Goal: Information Seeking & Learning: Check status

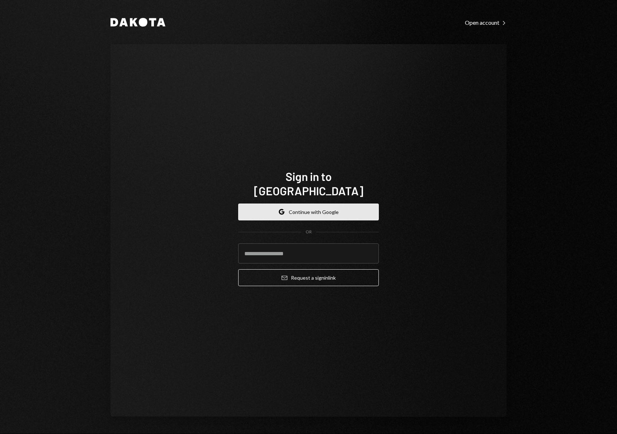
click at [331, 206] on button "Google Continue with Google" at bounding box center [308, 211] width 141 height 17
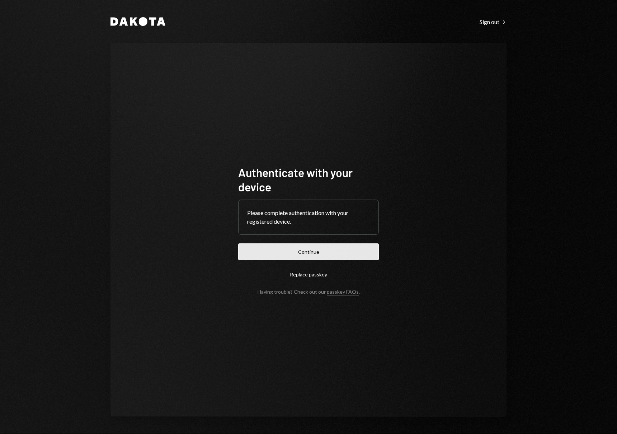
click at [292, 248] on button "Continue" at bounding box center [308, 251] width 141 height 17
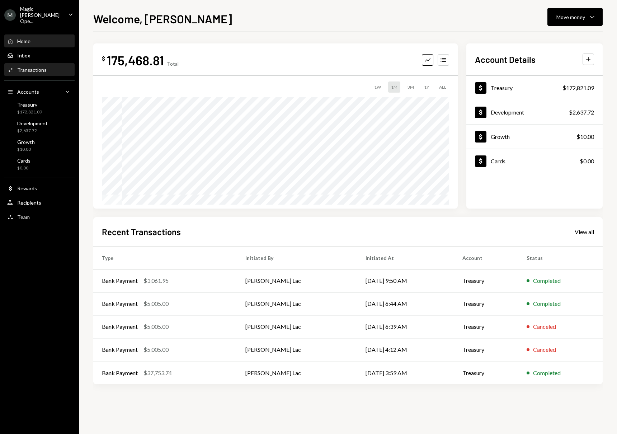
click at [45, 68] on div "Activities Transactions" at bounding box center [39, 70] width 65 height 12
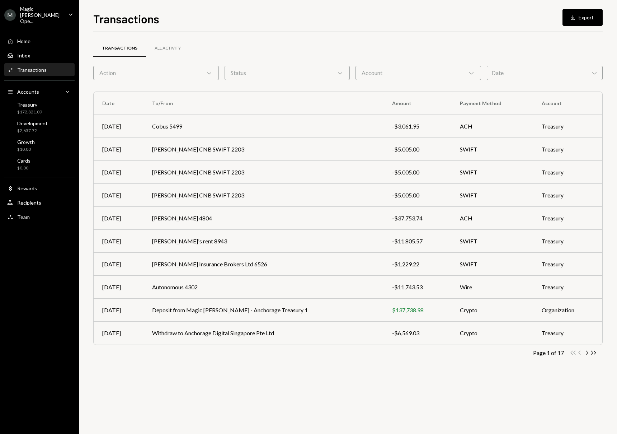
click at [494, 72] on div "Date Chevron Down" at bounding box center [545, 73] width 116 height 14
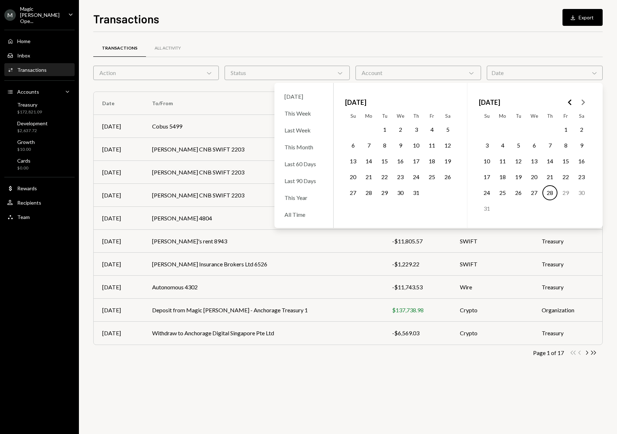
click at [568, 103] on icon "Go to the Previous Month" at bounding box center [570, 102] width 9 height 9
click at [311, 214] on div "All Time" at bounding box center [303, 214] width 47 height 15
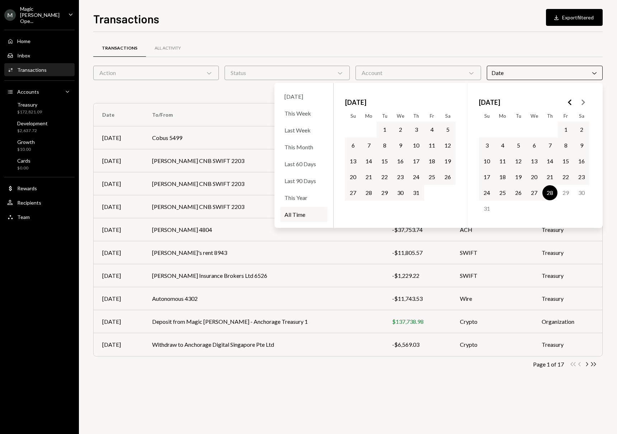
click at [310, 44] on div "Transactions All Activity" at bounding box center [347, 48] width 509 height 18
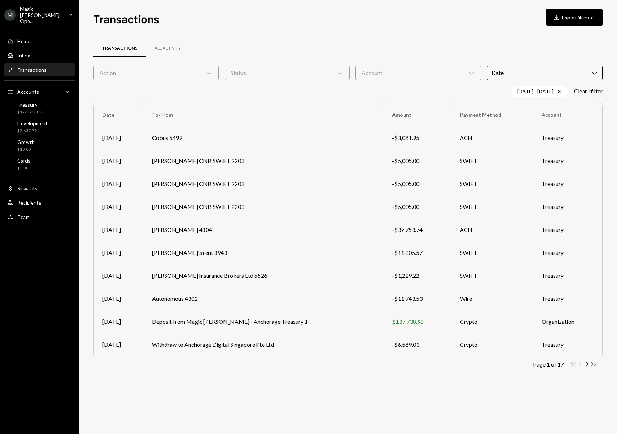
click at [593, 363] on icon "Double Arrow Right" at bounding box center [593, 364] width 7 height 7
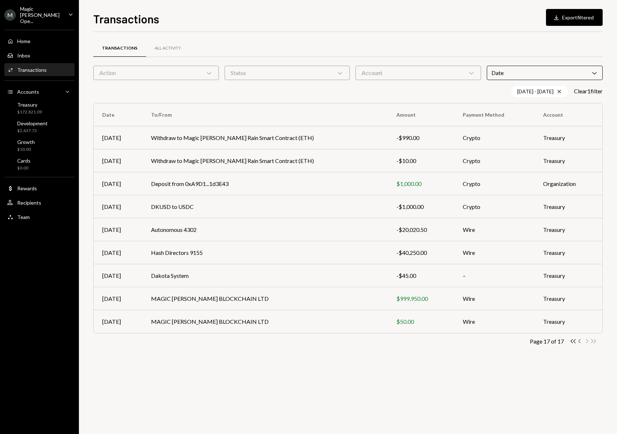
click at [578, 342] on icon "Chevron Left" at bounding box center [580, 341] width 7 height 7
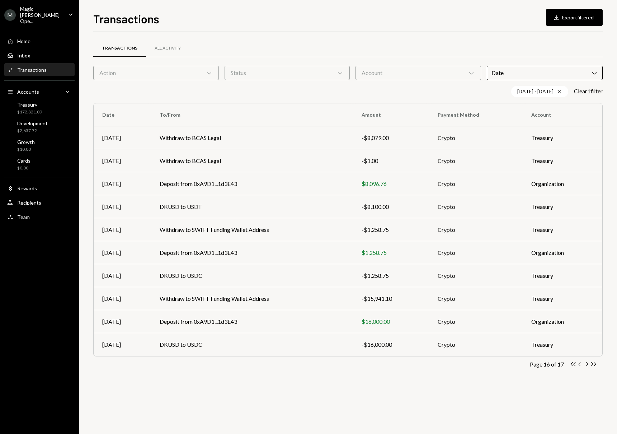
click at [580, 363] on icon "Chevron Left" at bounding box center [580, 364] width 7 height 7
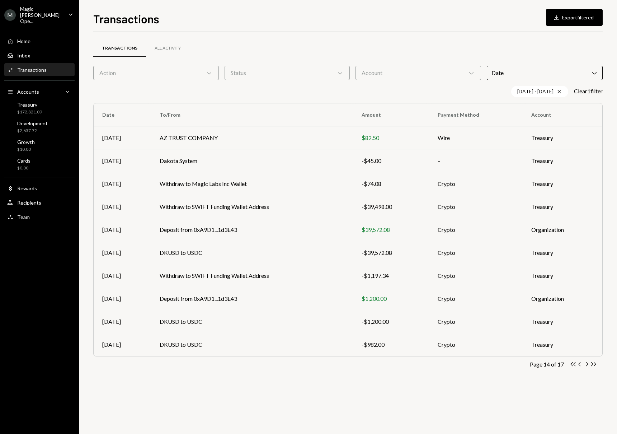
click at [580, 363] on icon "Chevron Left" at bounding box center [580, 364] width 7 height 7
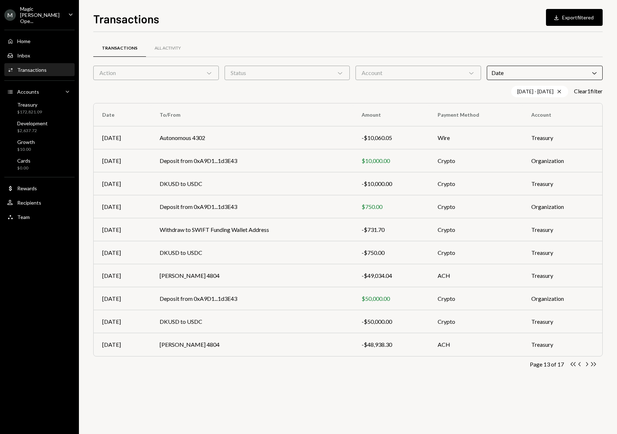
click at [580, 363] on icon "Chevron Left" at bounding box center [580, 364] width 7 height 7
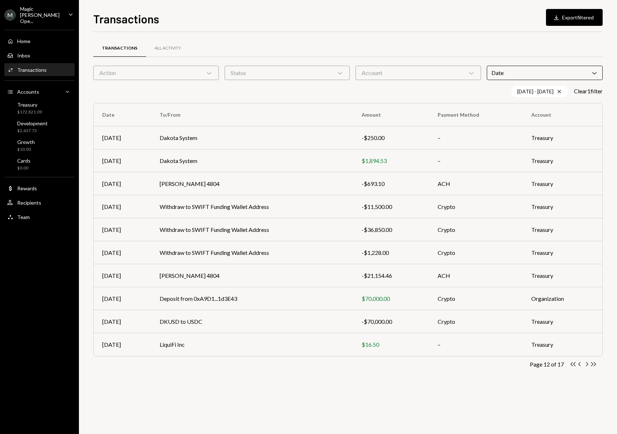
click at [580, 363] on icon "Chevron Left" at bounding box center [580, 364] width 7 height 7
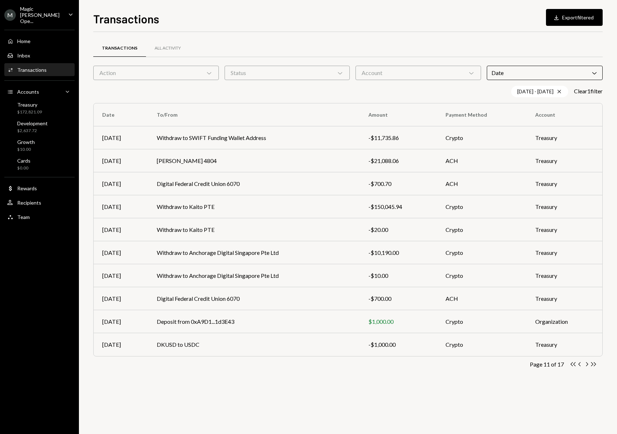
click at [580, 363] on icon "Chevron Left" at bounding box center [580, 364] width 7 height 7
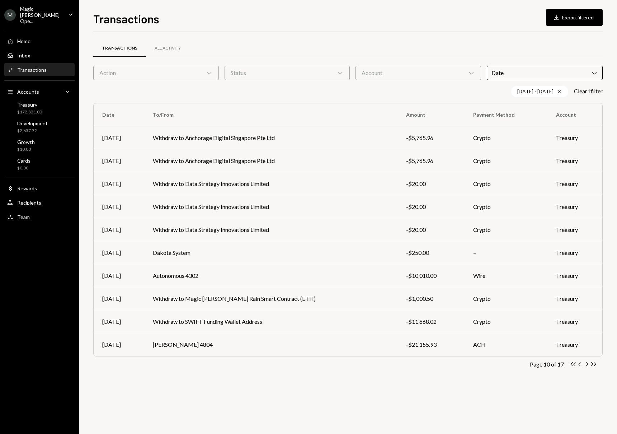
click at [580, 363] on icon "Chevron Left" at bounding box center [580, 364] width 7 height 7
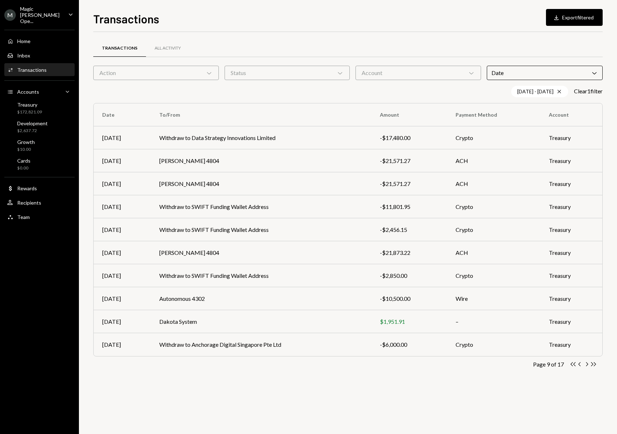
click at [580, 363] on icon "Chevron Left" at bounding box center [580, 364] width 7 height 7
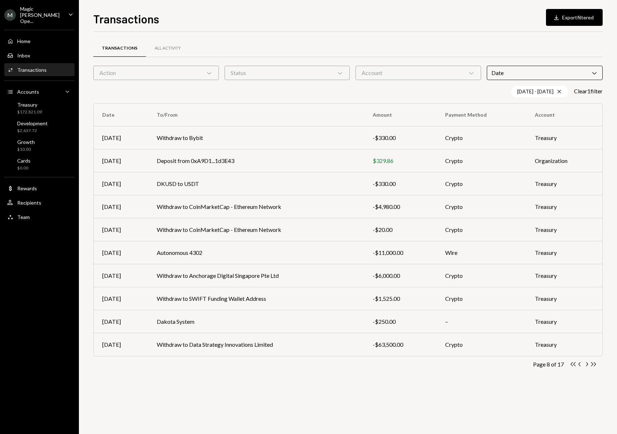
click at [580, 363] on icon "Chevron Left" at bounding box center [580, 364] width 7 height 7
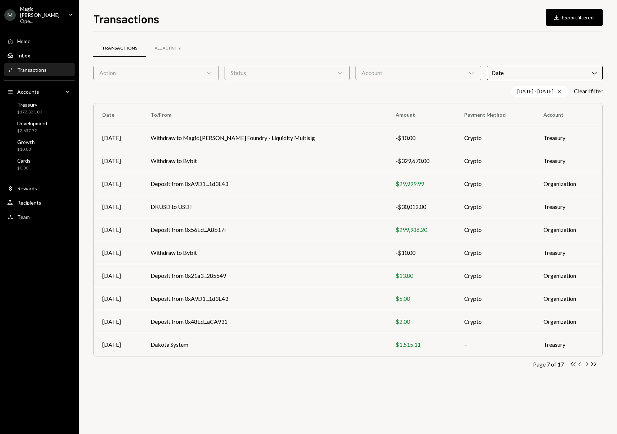
click at [586, 363] on icon "Chevron Right" at bounding box center [586, 364] width 7 height 7
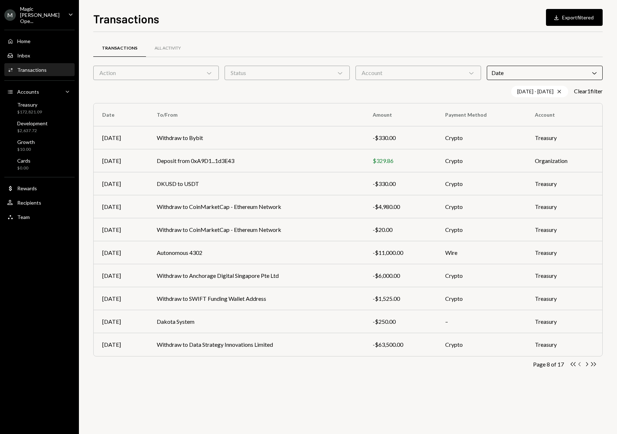
click at [579, 364] on icon "Chevron Left" at bounding box center [580, 364] width 7 height 7
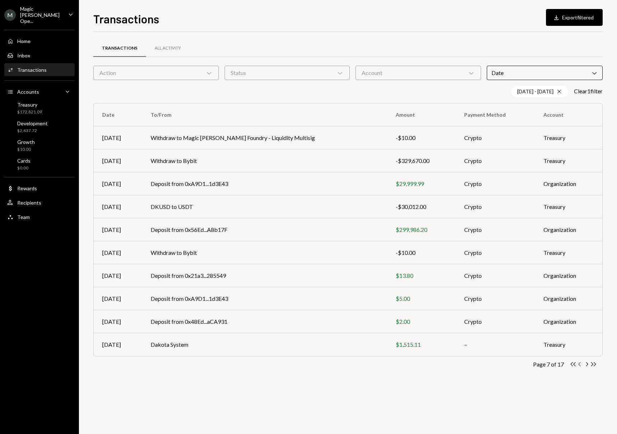
click at [579, 364] on icon "Chevron Left" at bounding box center [580, 364] width 7 height 7
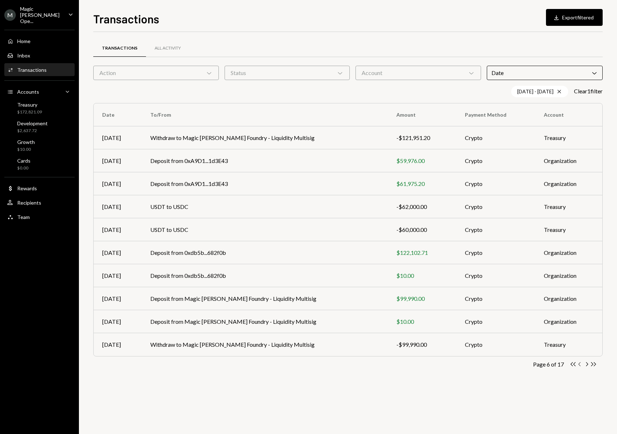
click at [579, 366] on icon "Chevron Left" at bounding box center [580, 364] width 7 height 7
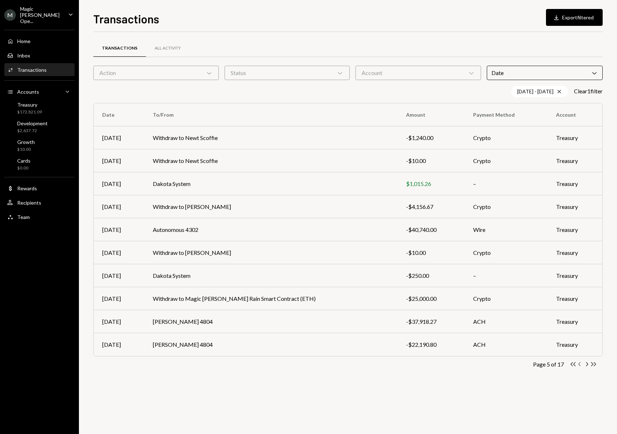
click at [580, 366] on icon "button" at bounding box center [579, 364] width 2 height 4
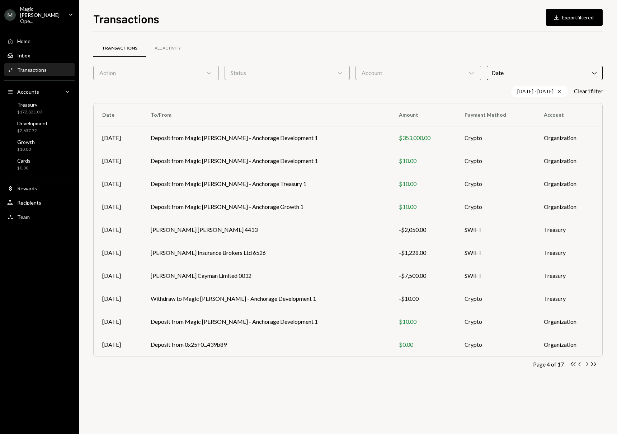
click at [588, 364] on icon "Chevron Right" at bounding box center [586, 364] width 7 height 7
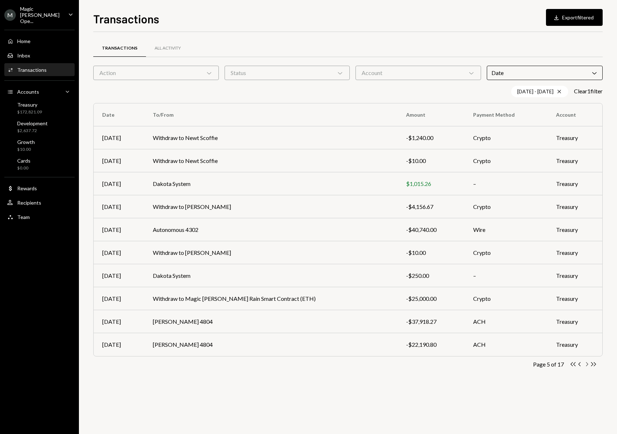
click at [588, 364] on icon "Chevron Right" at bounding box center [586, 364] width 7 height 7
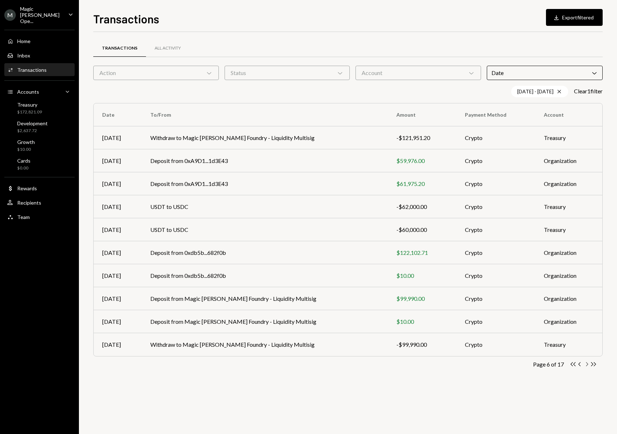
click at [586, 366] on icon "Chevron Right" at bounding box center [586, 364] width 7 height 7
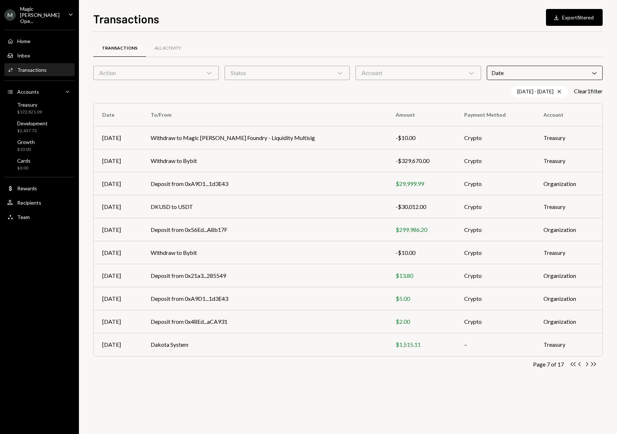
click at [430, 386] on div "Transactions All Activity Action Chevron Down Status Chevron Down Account Chevr…" at bounding box center [347, 233] width 509 height 402
click at [258, 235] on td "Deposit from 0x56Ed...A8b17F" at bounding box center [264, 229] width 245 height 23
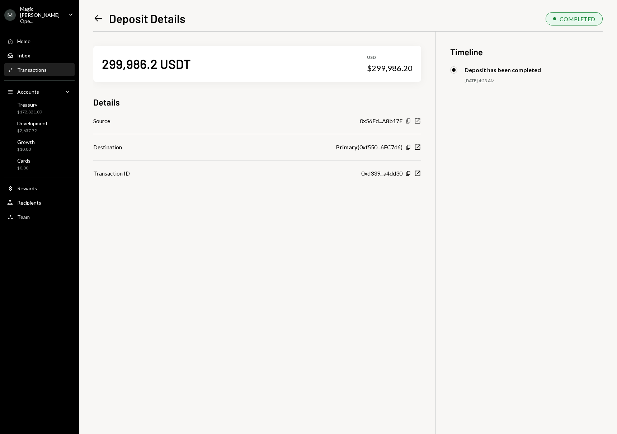
click at [417, 120] on icon "New Window" at bounding box center [417, 120] width 7 height 7
click at [418, 121] on icon "button" at bounding box center [417, 120] width 5 height 5
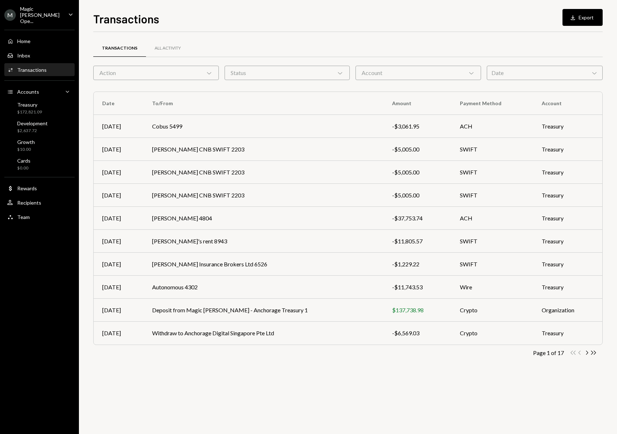
drag, startPoint x: 436, startPoint y: 358, endPoint x: 443, endPoint y: 361, distance: 7.1
click at [437, 358] on div "Transactions All Activity Action Chevron Down Status Chevron Down Account Chevr…" at bounding box center [347, 208] width 509 height 331
click at [561, 352] on div "Page 1 of 17" at bounding box center [548, 352] width 31 height 7
click at [498, 79] on div "Date Chevron Down" at bounding box center [545, 73] width 116 height 14
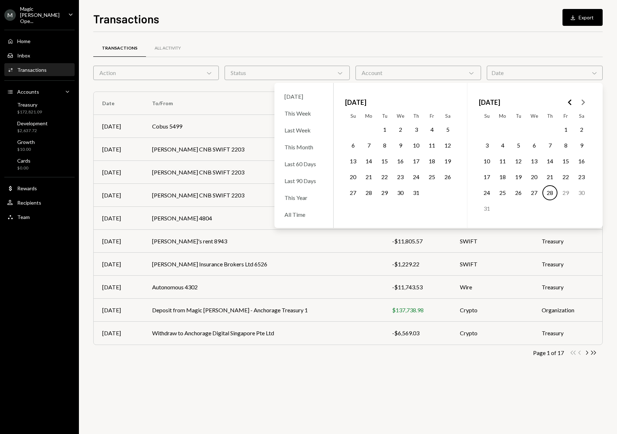
click at [240, 68] on div "Status Chevron Down" at bounding box center [288, 73] width 126 height 14
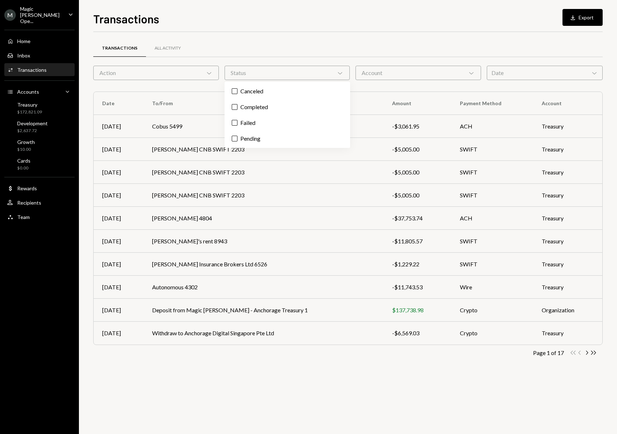
click at [174, 72] on div "Action Chevron Down" at bounding box center [156, 73] width 126 height 14
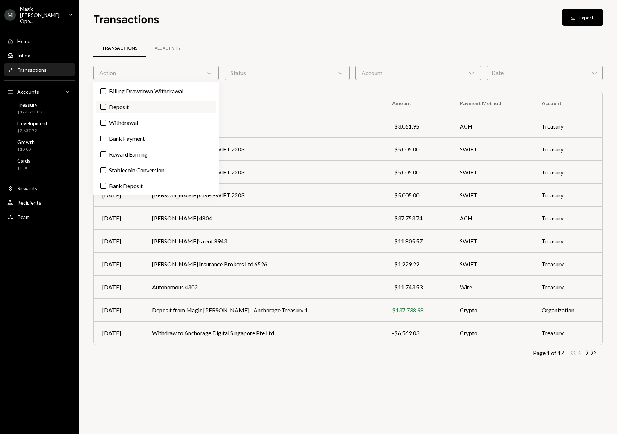
click at [138, 109] on label "Deposit" at bounding box center [156, 106] width 120 height 13
click at [106, 109] on button "Deposit" at bounding box center [103, 107] width 6 height 6
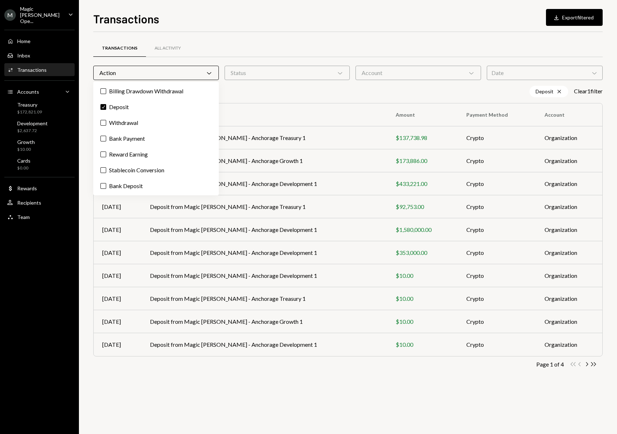
click at [473, 390] on div "Transactions All Activity Action Chevron Down Status Chevron Down Account Chevr…" at bounding box center [347, 233] width 509 height 402
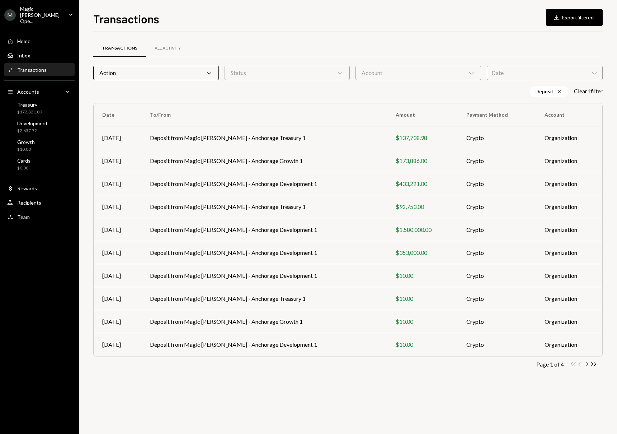
click at [589, 366] on icon "Chevron Right" at bounding box center [586, 364] width 7 height 7
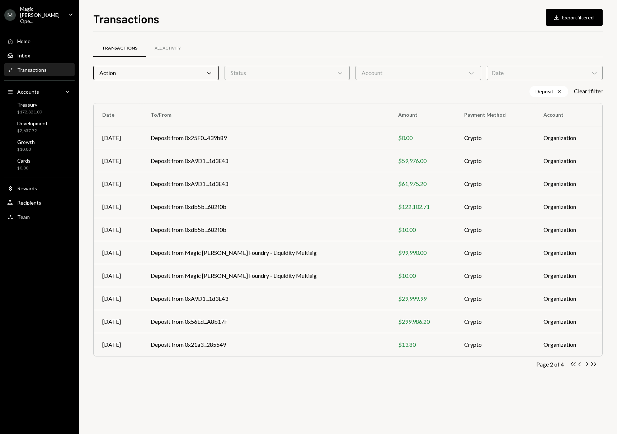
click at [438, 377] on div "Transactions All Activity Action Chevron Down Status Chevron Down Account Chevr…" at bounding box center [347, 214] width 509 height 343
click at [588, 366] on icon "Chevron Right" at bounding box center [586, 364] width 7 height 7
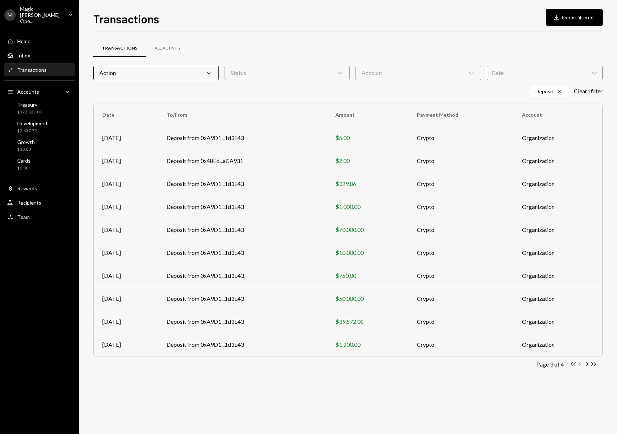
click at [581, 366] on icon "Chevron Left" at bounding box center [580, 364] width 7 height 7
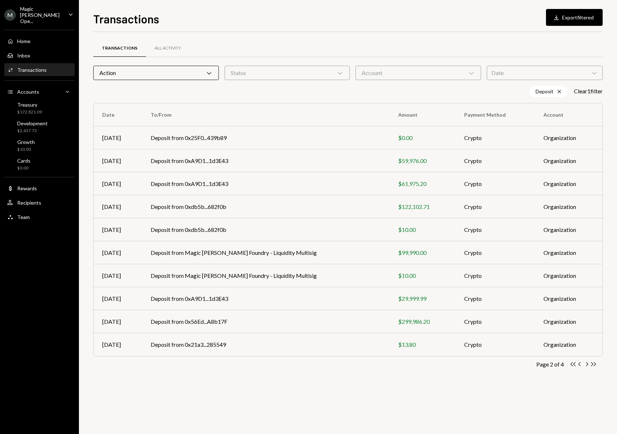
click at [408, 390] on div "Transactions All Activity Action Chevron Down Status Chevron Down Account Chevr…" at bounding box center [347, 233] width 509 height 402
click at [537, 375] on div "Transactions All Activity Action Chevron Down Status Chevron Down Account Chevr…" at bounding box center [347, 214] width 509 height 343
click at [460, 378] on div "Transactions All Activity Action Chevron Down Status Chevron Down Account Chevr…" at bounding box center [347, 214] width 509 height 343
click at [325, 324] on td "Deposit from 0x56Ed...A8b17F" at bounding box center [266, 321] width 248 height 23
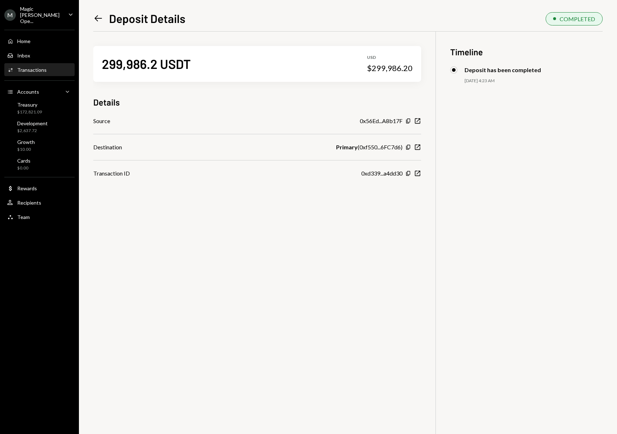
click at [284, 216] on div "299,986.2 USDT USD $299,986.20 Details Source 0x56Ed...A8b17F Copy New Window D…" at bounding box center [347, 249] width 509 height 434
click at [95, 18] on icon "Left Arrow" at bounding box center [98, 18] width 10 height 10
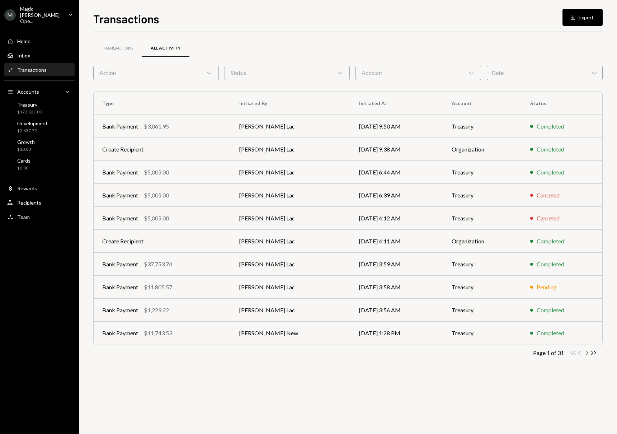
click at [588, 353] on icon "Chevron Right" at bounding box center [586, 352] width 7 height 7
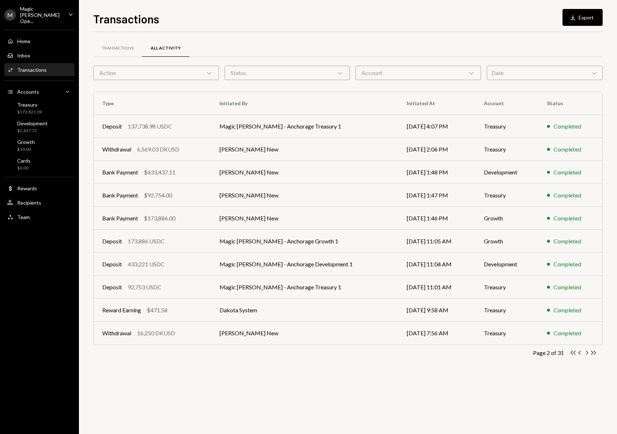
click at [588, 353] on icon "Chevron Right" at bounding box center [586, 352] width 7 height 7
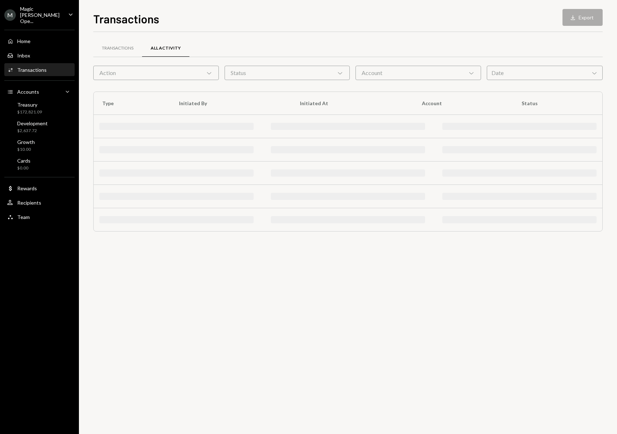
click at [588, 353] on div "Transactions All Activity Action Chevron Down Status Chevron Down Account Chevr…" at bounding box center [347, 233] width 509 height 402
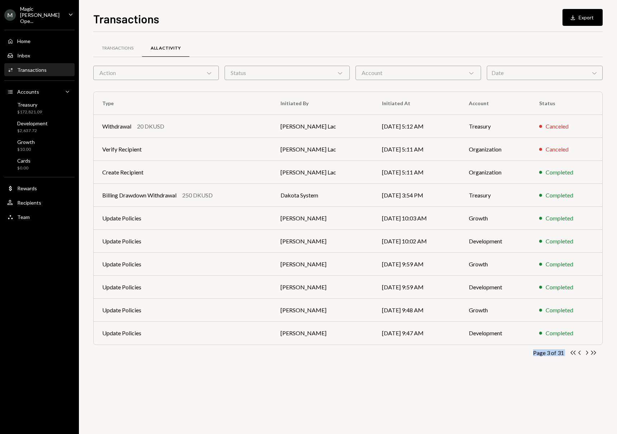
click at [588, 353] on icon "Chevron Right" at bounding box center [586, 352] width 7 height 7
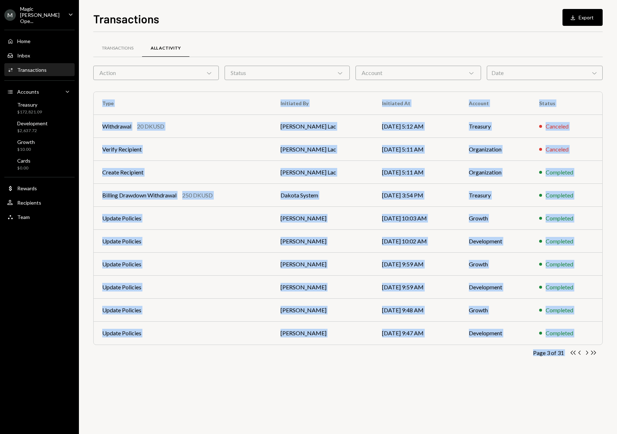
click at [588, 353] on div "Transactions All Activity Action Chevron Down Status Chevron Down Account Chevr…" at bounding box center [347, 233] width 509 height 402
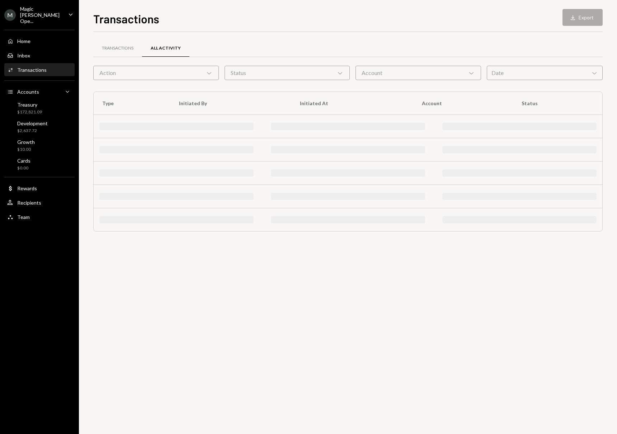
click at [588, 353] on div "Transactions All Activity Action Chevron Down Status Chevron Down Account Chevr…" at bounding box center [347, 233] width 509 height 402
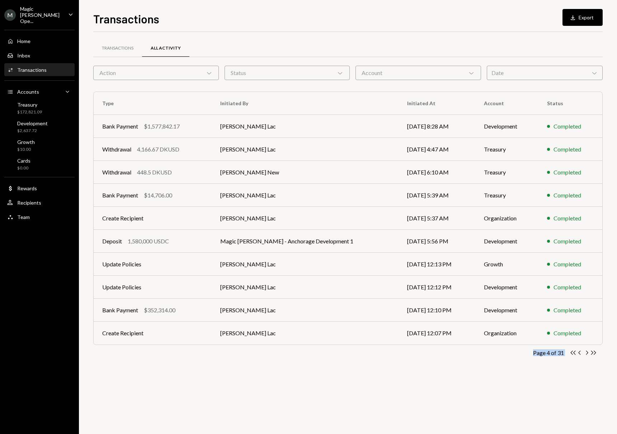
click at [588, 353] on icon "Chevron Right" at bounding box center [586, 352] width 7 height 7
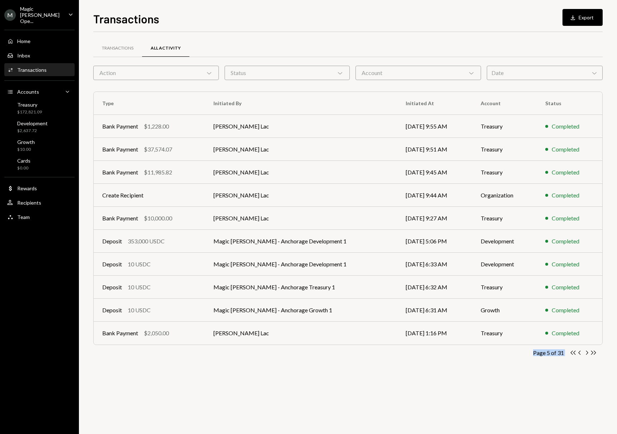
click at [588, 353] on icon "Chevron Right" at bounding box center [586, 352] width 7 height 7
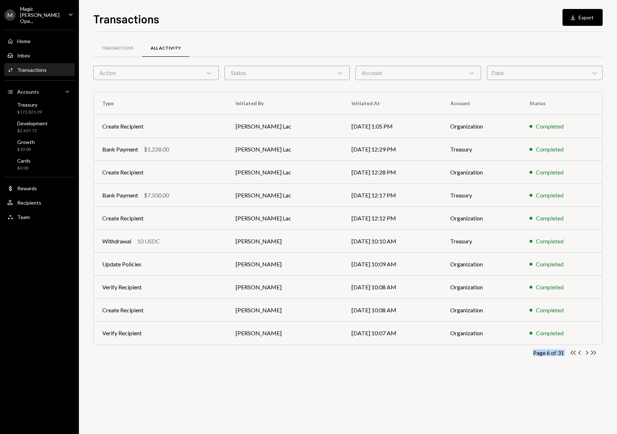
click at [588, 353] on icon "Chevron Right" at bounding box center [586, 352] width 7 height 7
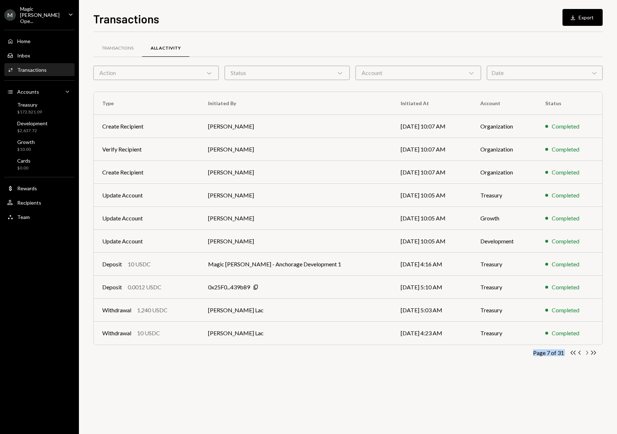
click at [588, 353] on icon "Chevron Right" at bounding box center [586, 352] width 7 height 7
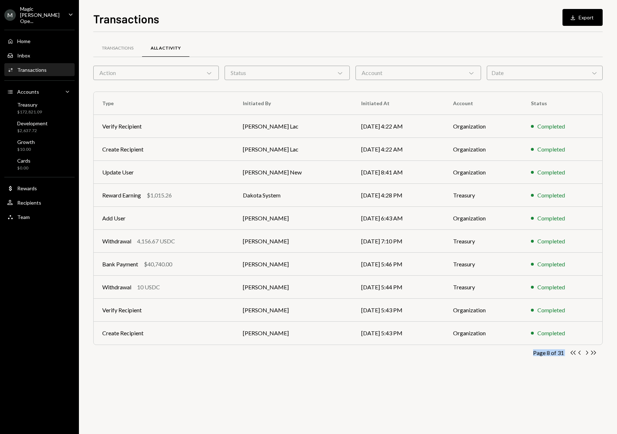
click at [588, 354] on icon "Chevron Right" at bounding box center [586, 352] width 7 height 7
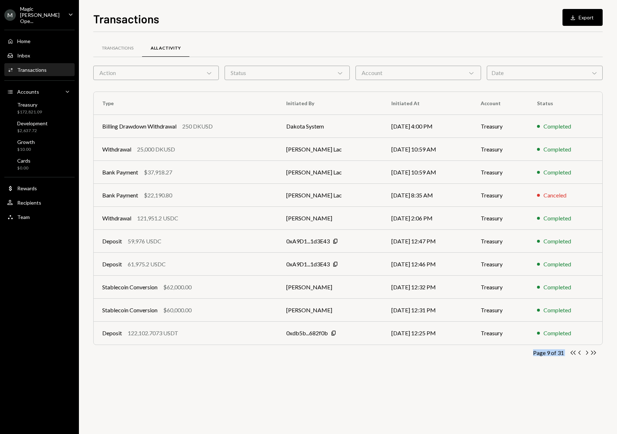
click at [588, 354] on icon "Chevron Right" at bounding box center [586, 352] width 7 height 7
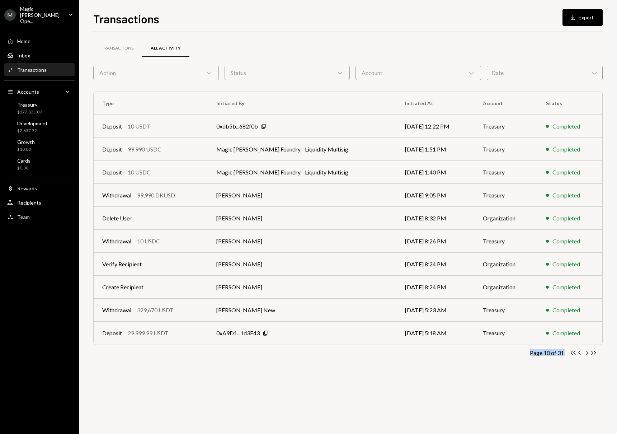
click at [588, 354] on icon "Chevron Right" at bounding box center [586, 352] width 7 height 7
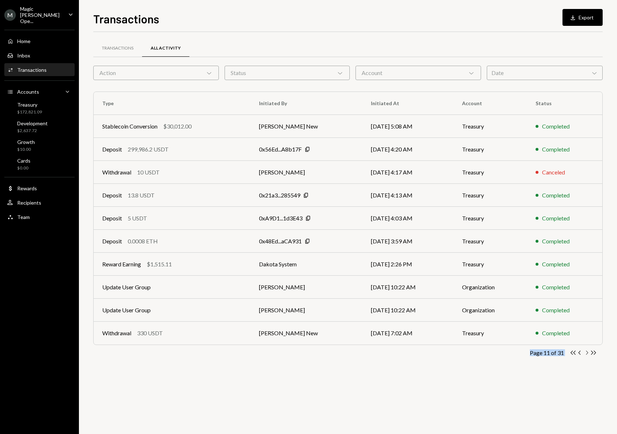
click at [587, 353] on icon "Chevron Right" at bounding box center [586, 352] width 7 height 7
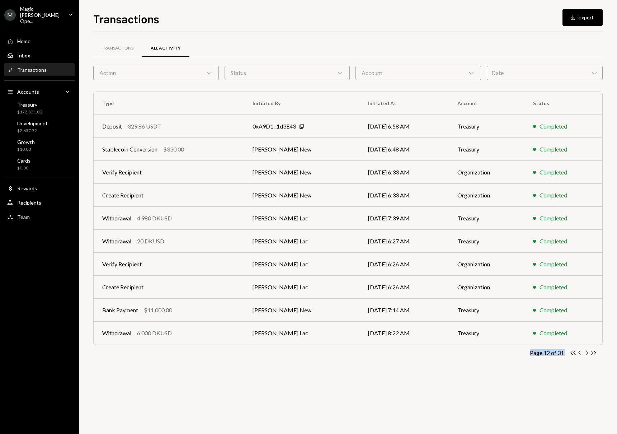
click at [587, 353] on icon "Chevron Right" at bounding box center [586, 352] width 7 height 7
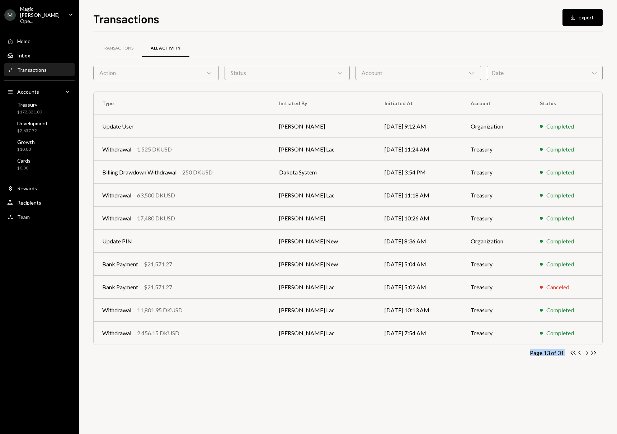
click at [587, 353] on icon "Chevron Right" at bounding box center [586, 352] width 7 height 7
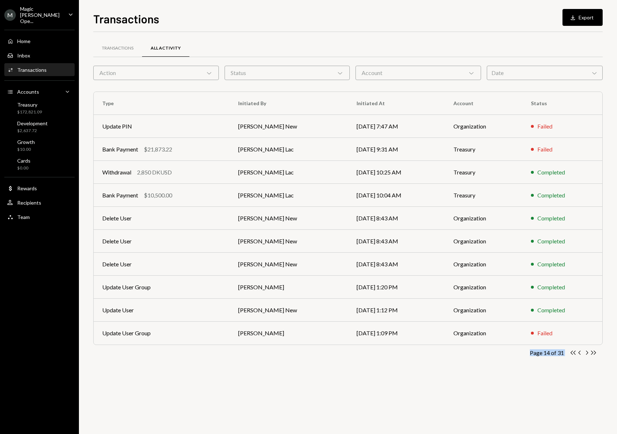
click at [587, 353] on icon "Chevron Right" at bounding box center [586, 352] width 7 height 7
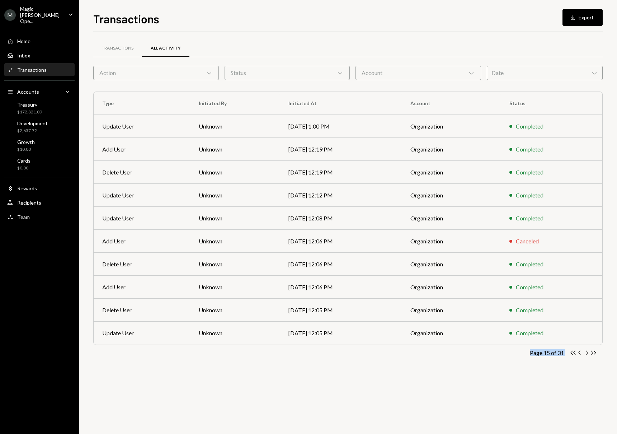
click at [587, 353] on icon "Chevron Right" at bounding box center [586, 352] width 7 height 7
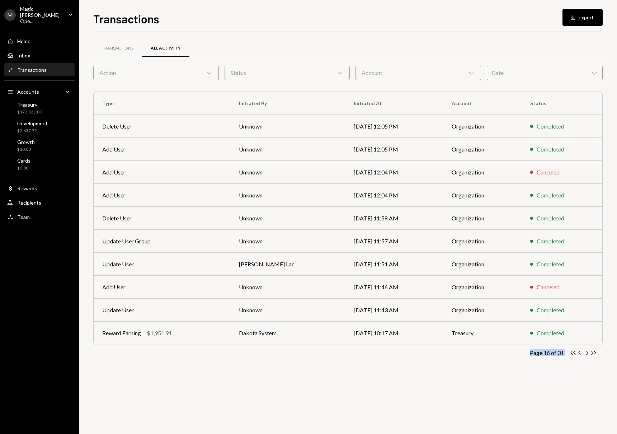
click at [587, 353] on icon "Chevron Right" at bounding box center [586, 352] width 7 height 7
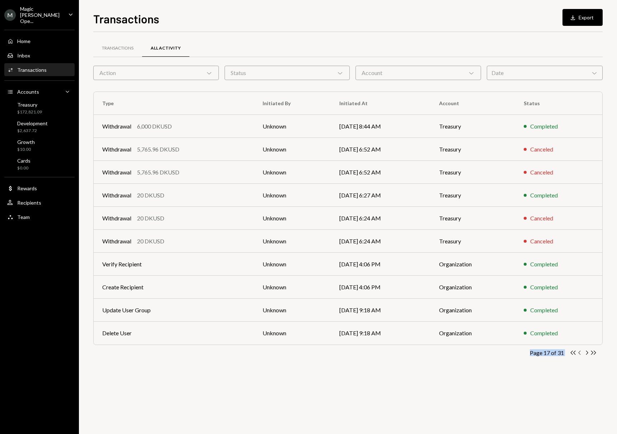
click at [580, 353] on icon "Chevron Left" at bounding box center [580, 352] width 7 height 7
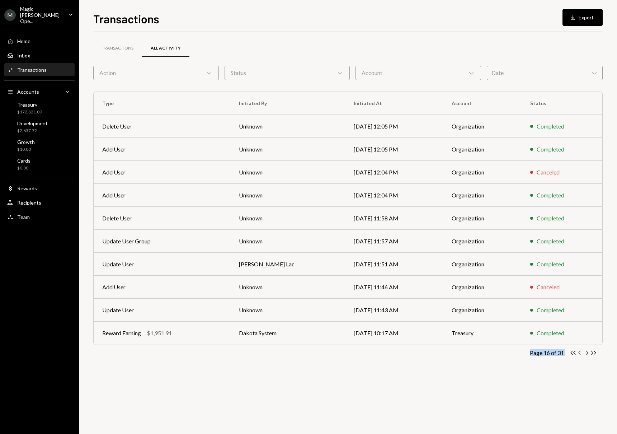
click at [580, 353] on icon "Chevron Left" at bounding box center [580, 352] width 7 height 7
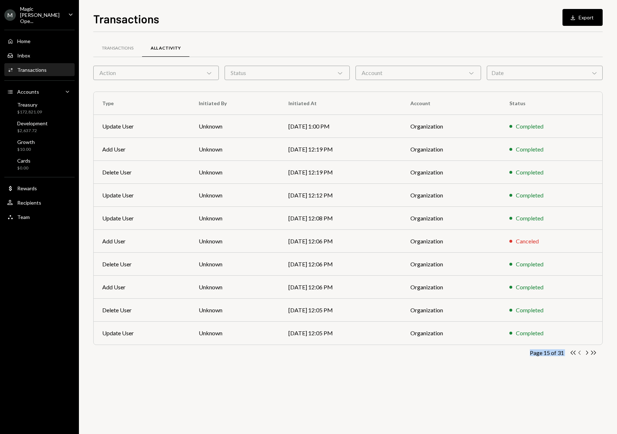
click at [580, 353] on icon "Chevron Left" at bounding box center [580, 352] width 7 height 7
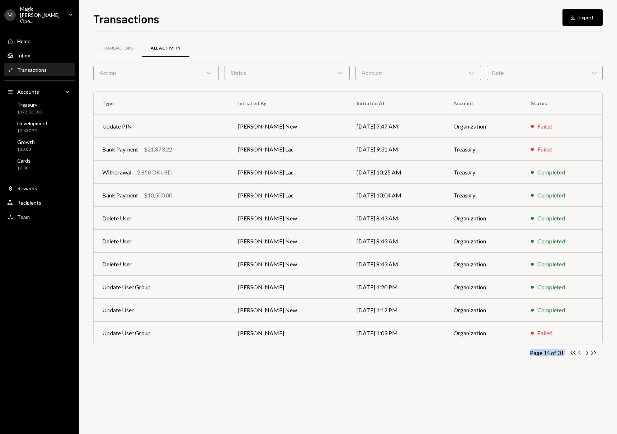
click at [580, 353] on icon "Chevron Left" at bounding box center [580, 352] width 7 height 7
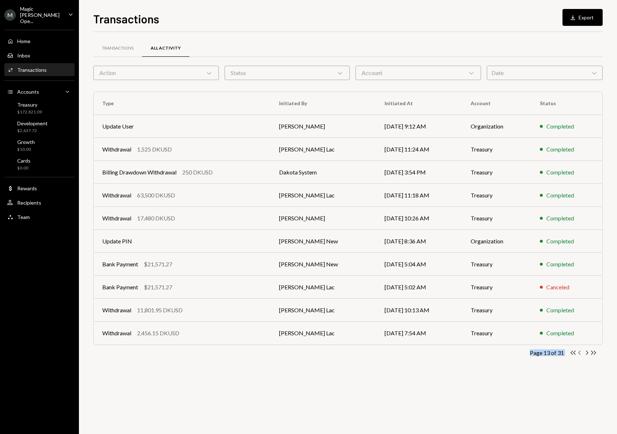
click at [580, 353] on icon "Chevron Left" at bounding box center [580, 352] width 7 height 7
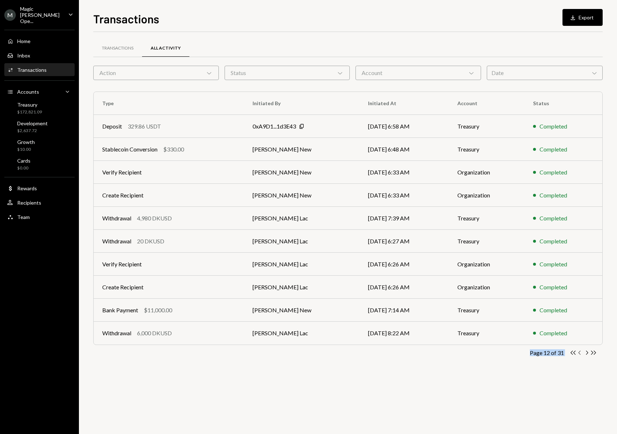
click at [580, 353] on icon "Chevron Left" at bounding box center [580, 352] width 7 height 7
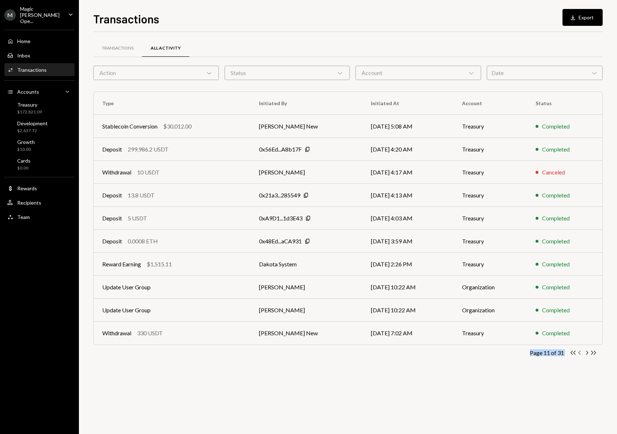
click at [580, 353] on icon "Chevron Left" at bounding box center [580, 352] width 7 height 7
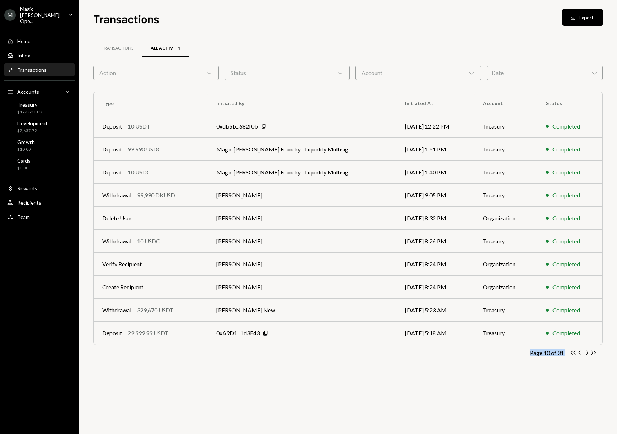
click at [371, 370] on div "Transactions All Activity Action Chevron Down Status Chevron Down Account Chevr…" at bounding box center [347, 208] width 509 height 331
click at [364, 375] on div "Transactions All Activity Action Chevron Down Status Chevron Down Account Chevr…" at bounding box center [347, 233] width 509 height 402
click at [587, 353] on icon "button" at bounding box center [587, 352] width 2 height 4
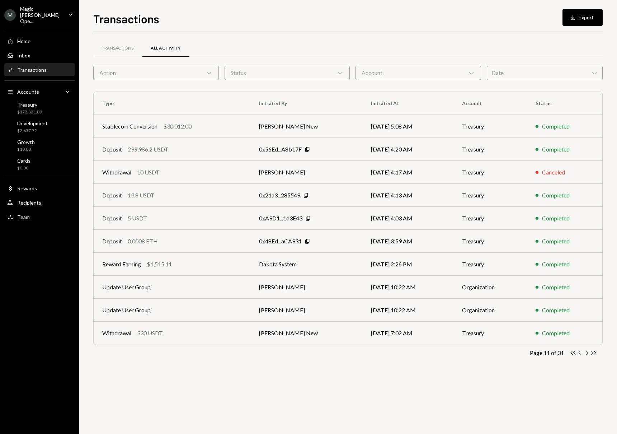
click at [579, 353] on icon "Chevron Left" at bounding box center [580, 352] width 7 height 7
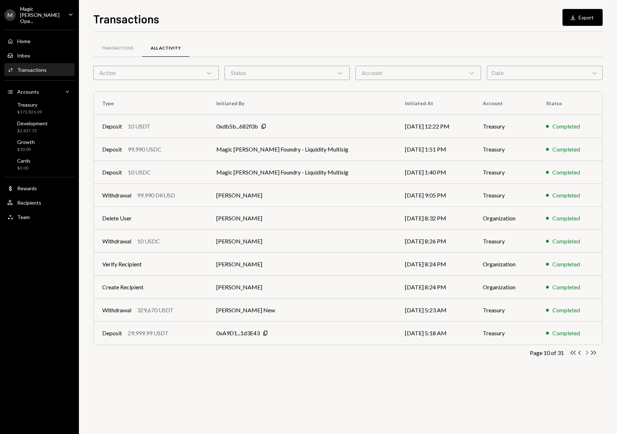
click at [587, 354] on icon "Chevron Right" at bounding box center [586, 352] width 7 height 7
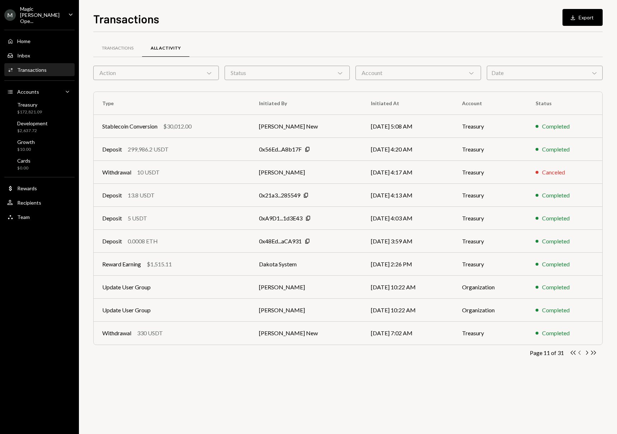
click at [580, 354] on icon "button" at bounding box center [579, 352] width 2 height 4
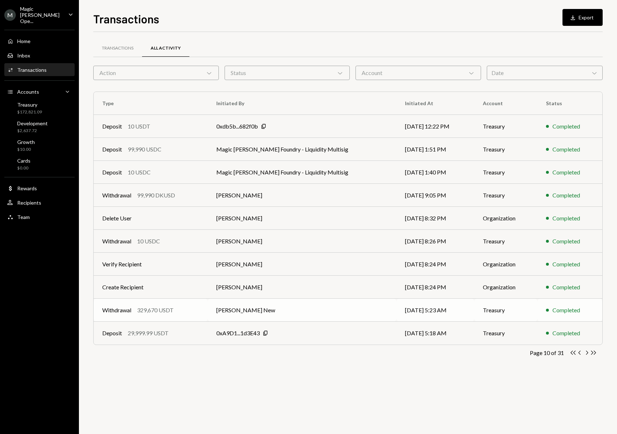
click at [332, 311] on td "Richard Byers New" at bounding box center [302, 309] width 189 height 23
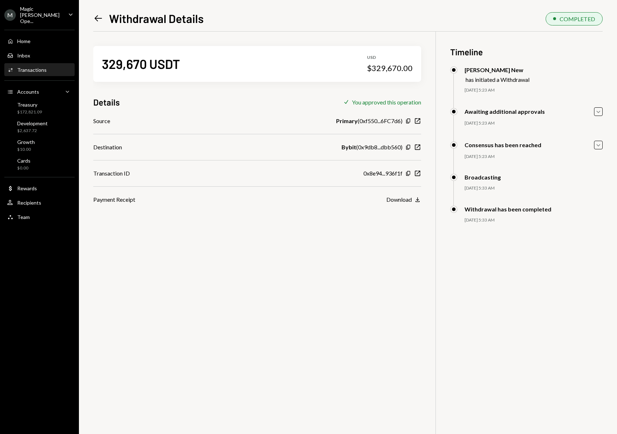
click at [94, 18] on icon "Left Arrow" at bounding box center [98, 18] width 10 height 10
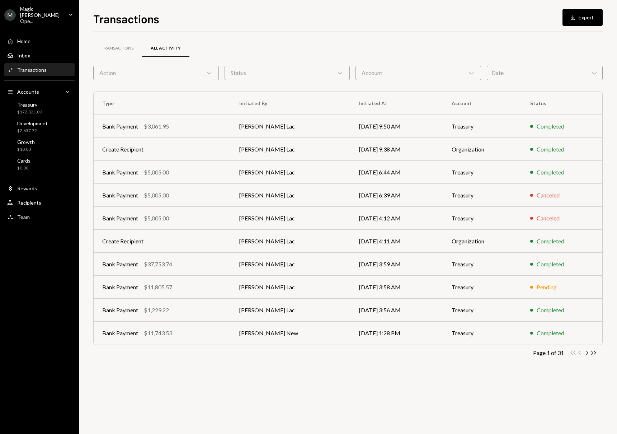
click at [206, 76] on div "Action Chevron Down" at bounding box center [156, 73] width 126 height 14
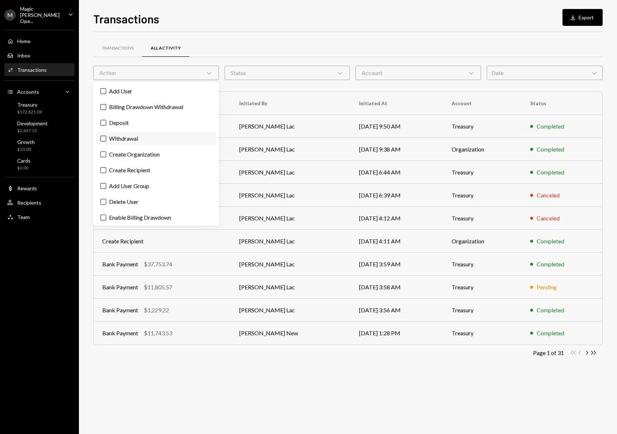
click at [183, 141] on label "Withdrawal" at bounding box center [156, 138] width 120 height 13
click at [106, 141] on button "Withdrawal" at bounding box center [103, 139] width 6 height 6
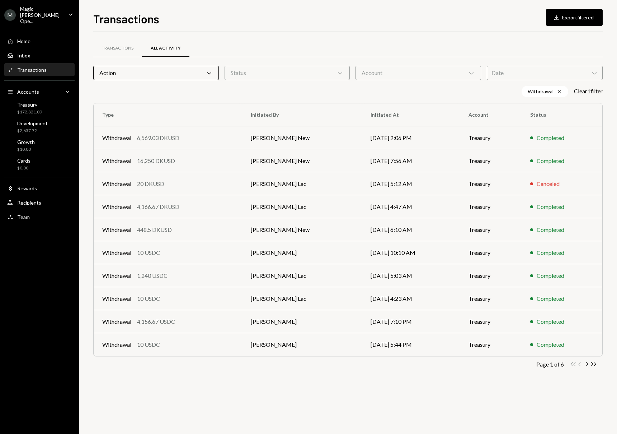
drag, startPoint x: 443, startPoint y: 369, endPoint x: 466, endPoint y: 378, distance: 24.0
click at [443, 369] on div "Transactions All Activity Action Chevron Down Status Chevron Down Account Chevr…" at bounding box center [347, 214] width 509 height 343
click at [587, 366] on icon "Chevron Right" at bounding box center [586, 364] width 7 height 7
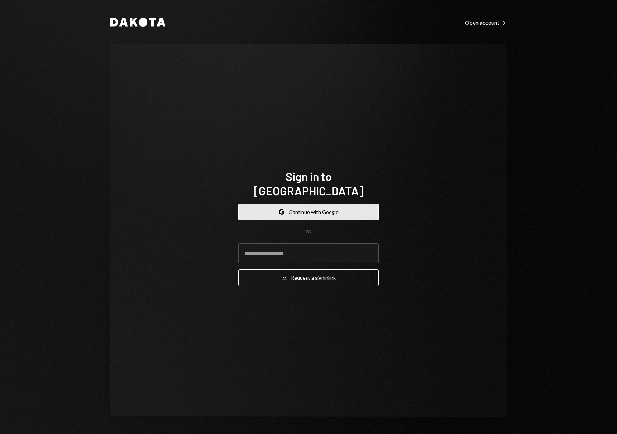
click at [335, 207] on button "Google Continue with Google" at bounding box center [308, 211] width 141 height 17
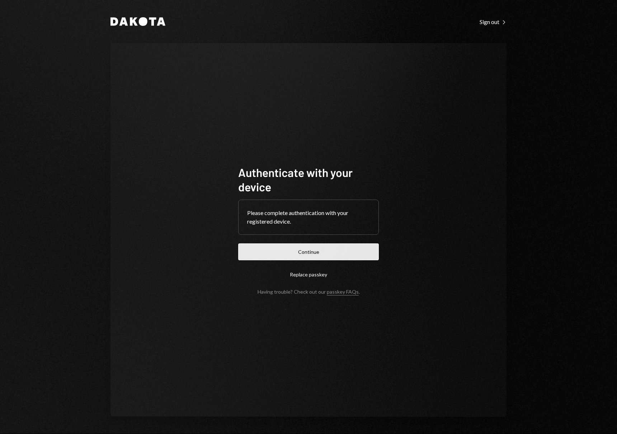
click at [308, 250] on button "Continue" at bounding box center [308, 251] width 141 height 17
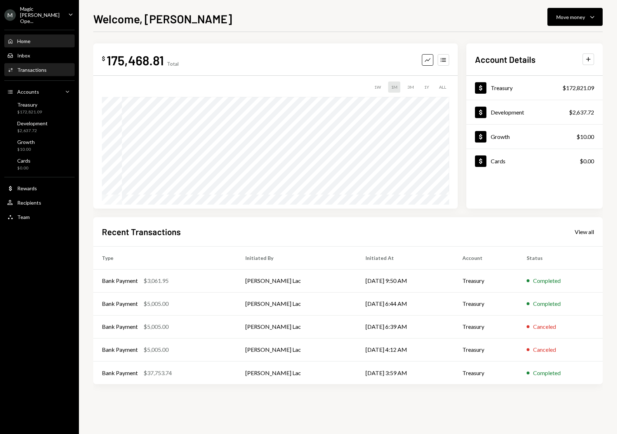
click at [48, 67] on div "Activities Transactions" at bounding box center [39, 70] width 65 height 6
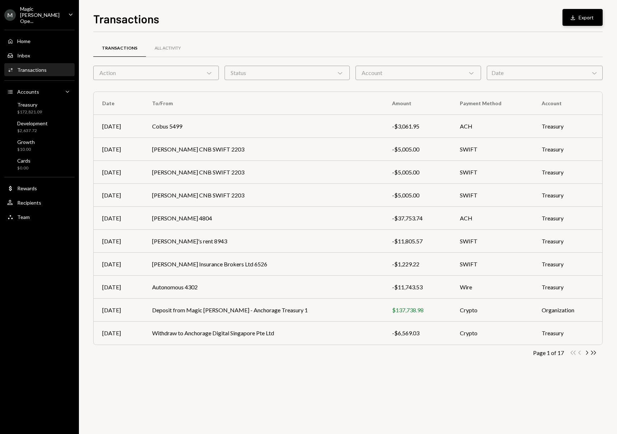
click at [594, 16] on button "Download Export" at bounding box center [583, 17] width 40 height 17
click at [587, 353] on icon "Chevron Right" at bounding box center [586, 352] width 7 height 7
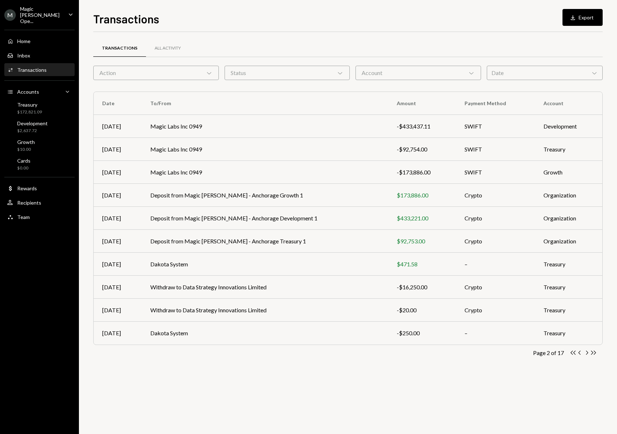
click at [588, 353] on icon "Chevron Right" at bounding box center [586, 352] width 7 height 7
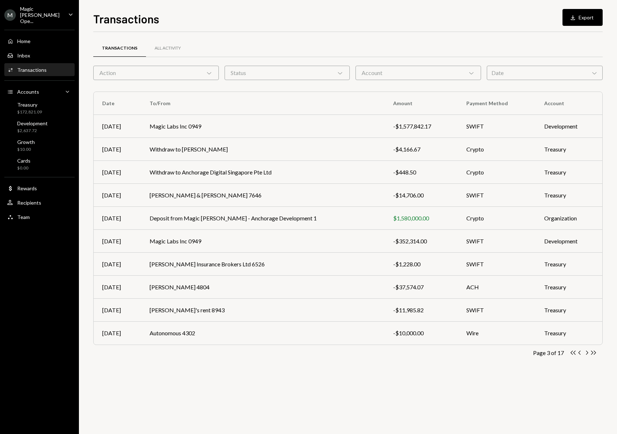
click at [588, 353] on icon "Chevron Right" at bounding box center [586, 352] width 7 height 7
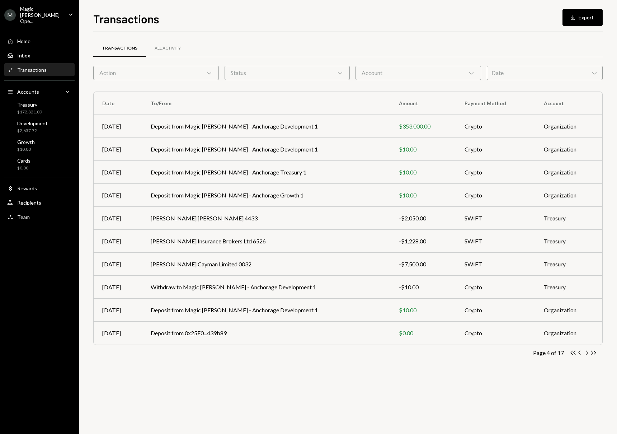
click at [588, 353] on icon "Chevron Right" at bounding box center [586, 352] width 7 height 7
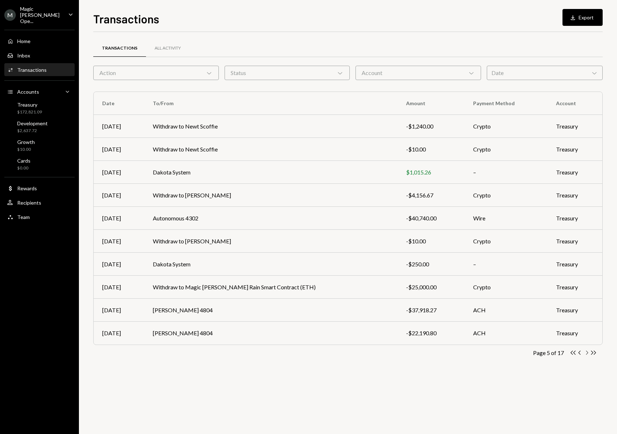
click at [587, 353] on icon "Chevron Right" at bounding box center [586, 352] width 7 height 7
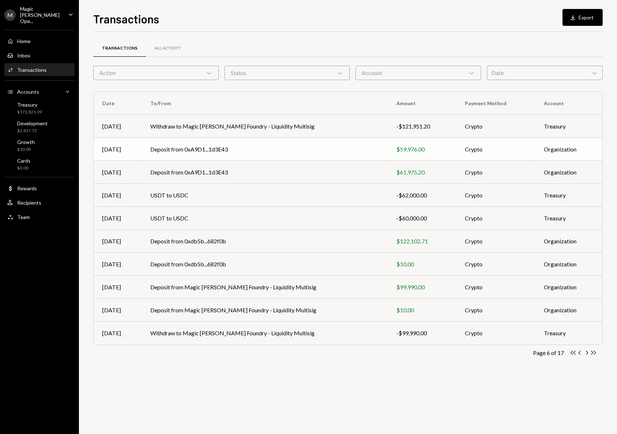
click at [267, 145] on td "Deposit from 0xA9D1...1d3E43" at bounding box center [265, 149] width 246 height 23
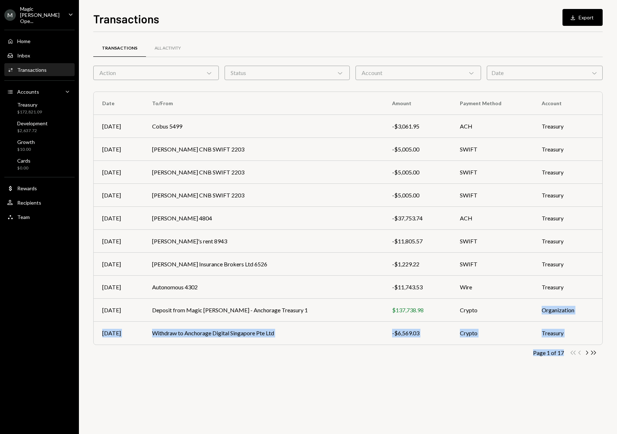
drag, startPoint x: 565, startPoint y: 347, endPoint x: 573, endPoint y: 355, distance: 10.7
click at [573, 355] on div "Transactions All Activity Action Chevron Down Status Chevron Down Account Chevr…" at bounding box center [347, 208] width 509 height 331
click at [587, 353] on icon "button" at bounding box center [587, 352] width 2 height 4
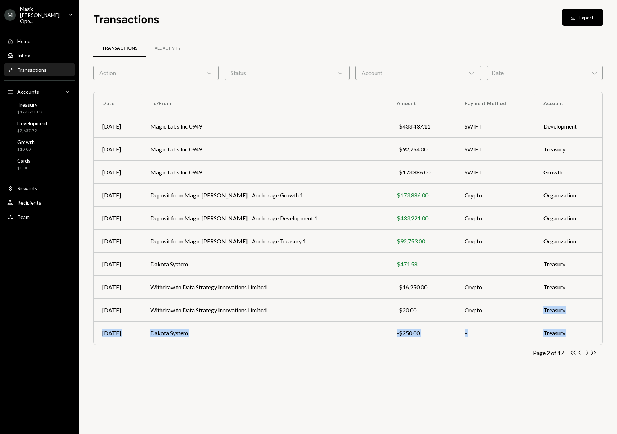
click at [587, 353] on icon "button" at bounding box center [587, 352] width 2 height 4
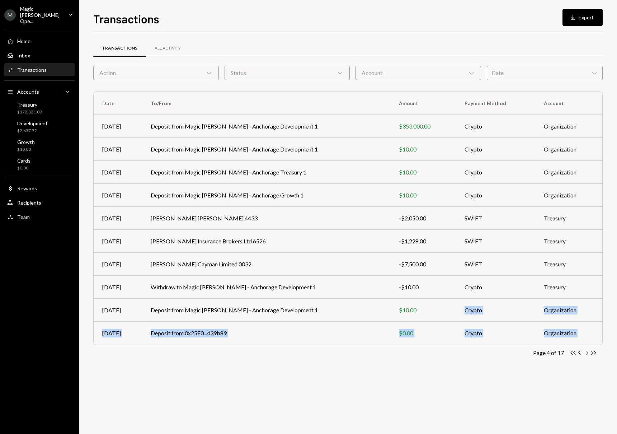
click at [587, 353] on icon "button" at bounding box center [587, 352] width 2 height 4
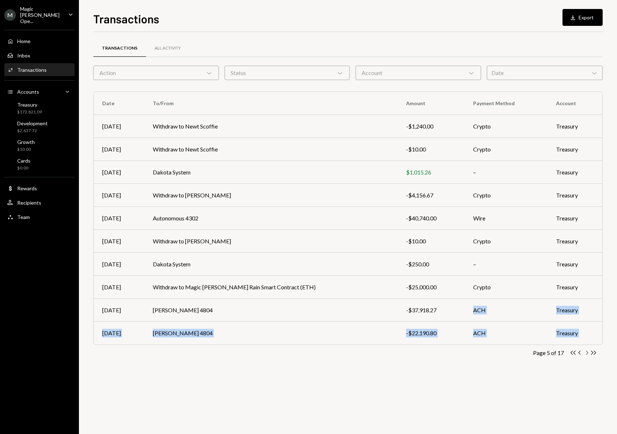
click at [587, 353] on icon "button" at bounding box center [587, 352] width 2 height 4
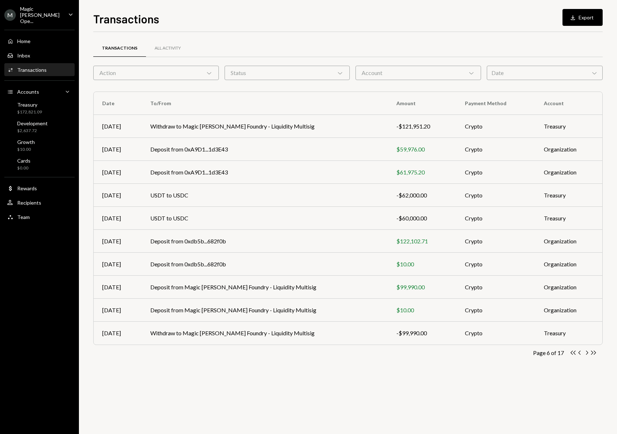
click at [351, 405] on div "Transactions All Activity Action Chevron Down Status Chevron Down Account Chevr…" at bounding box center [347, 233] width 509 height 402
click at [354, 389] on div "Transactions All Activity Action Chevron Down Status Chevron Down Account Chevr…" at bounding box center [347, 233] width 509 height 402
click at [399, 365] on div "Transactions All Activity Action Chevron Down Status Chevron Down Account Chevr…" at bounding box center [347, 208] width 509 height 331
click at [403, 366] on div "Transactions All Activity Action Chevron Down Status Chevron Down Account Chevr…" at bounding box center [347, 208] width 509 height 331
click at [404, 364] on div "Transactions All Activity Action Chevron Down Status Chevron Down Account Chevr…" at bounding box center [347, 208] width 509 height 331
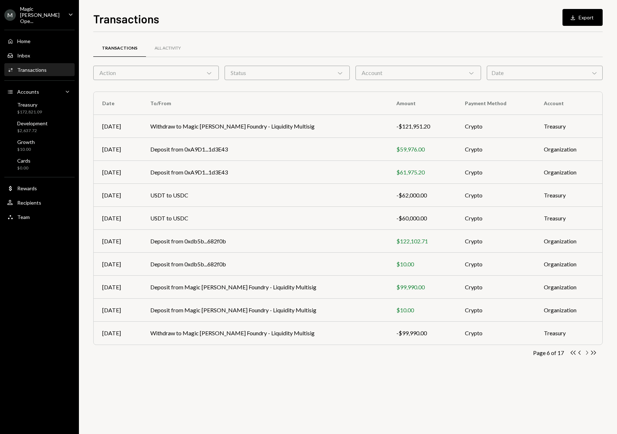
click at [587, 355] on icon "Chevron Right" at bounding box center [586, 352] width 7 height 7
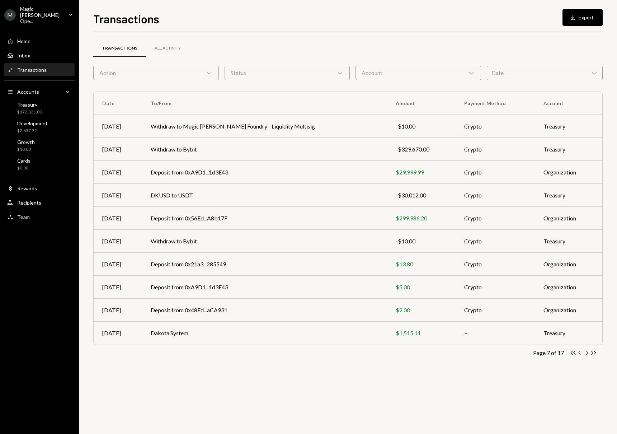
click at [580, 353] on icon "Chevron Left" at bounding box center [580, 352] width 7 height 7
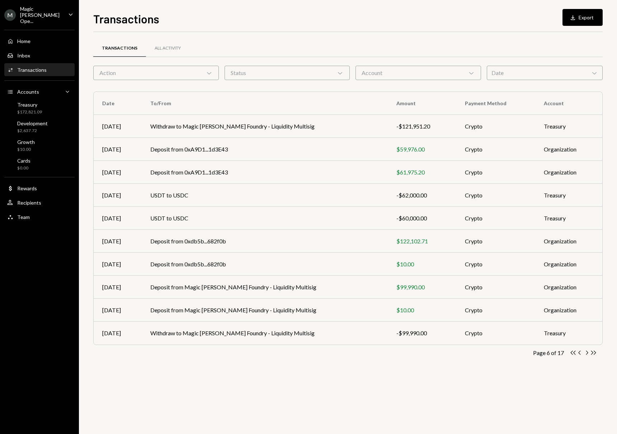
click at [466, 372] on div "Transactions All Activity Action Chevron Down Status Chevron Down Account Chevr…" at bounding box center [347, 208] width 509 height 331
click at [586, 354] on icon "button" at bounding box center [587, 352] width 2 height 4
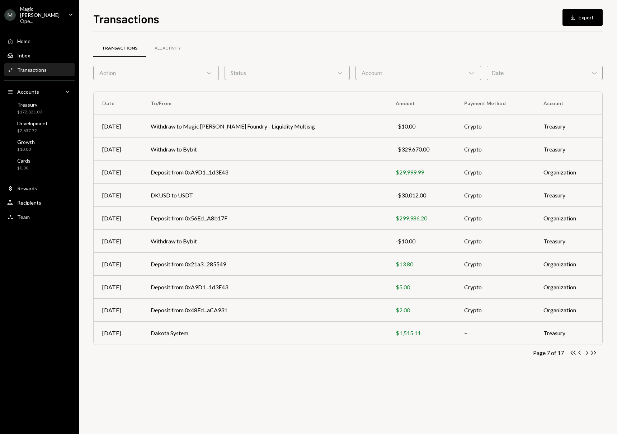
click at [443, 378] on div "Transactions All Activity Action Chevron Down Status Chevron Down Account Chevr…" at bounding box center [347, 233] width 509 height 402
click at [444, 371] on div "Transactions All Activity Action Chevron Down Status Chevron Down Account Chevr…" at bounding box center [347, 208] width 509 height 331
